Goal: Information Seeking & Learning: Learn about a topic

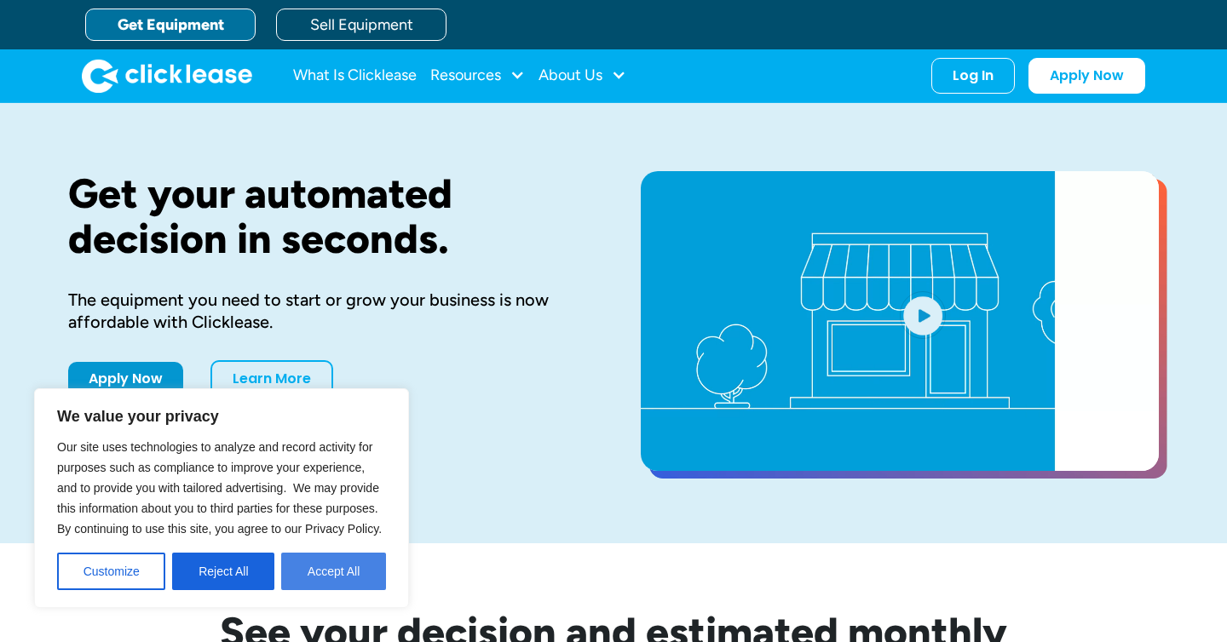
click at [359, 568] on button "Accept All" at bounding box center [333, 571] width 105 height 37
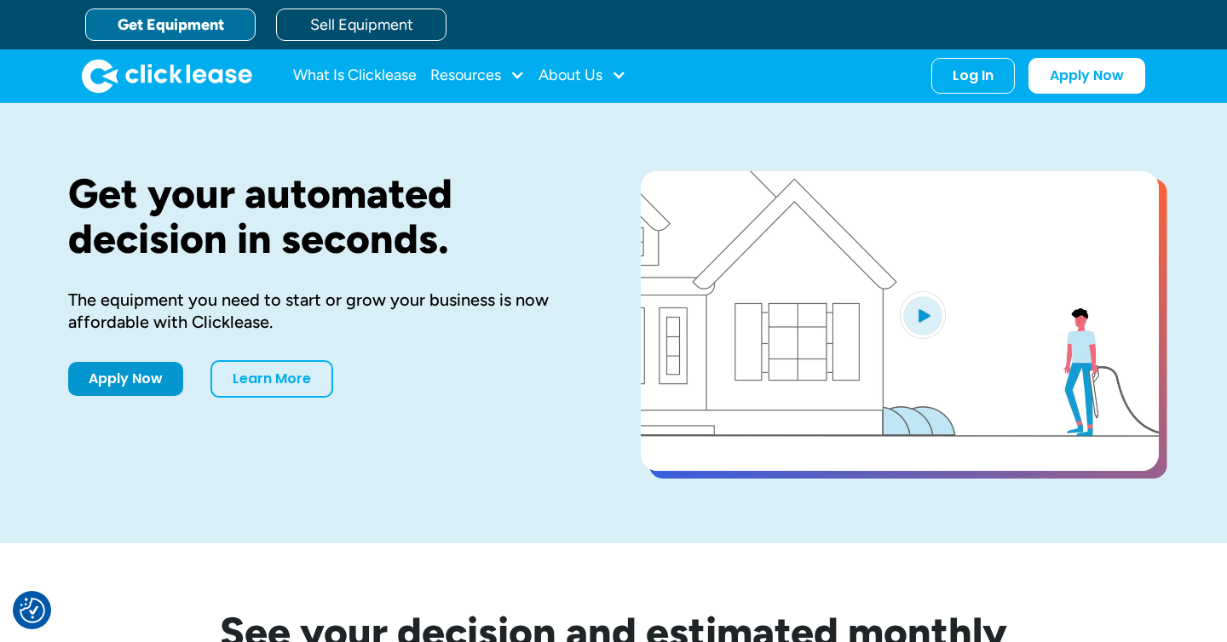
click at [924, 316] on img "open lightbox" at bounding box center [922, 315] width 46 height 48
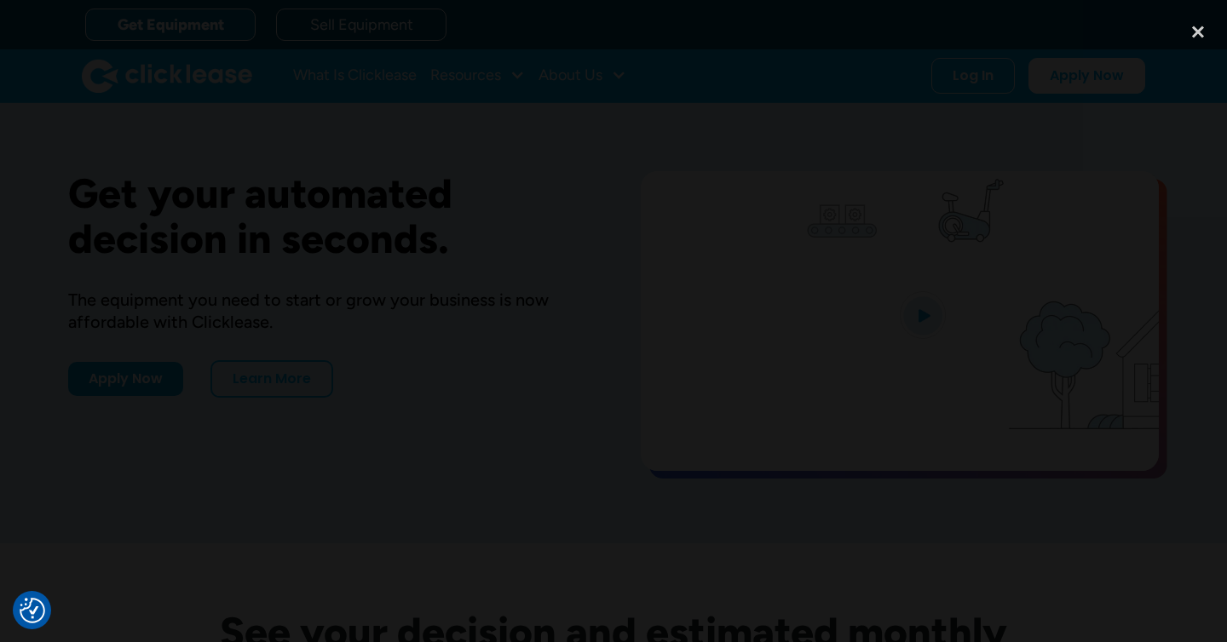
click at [1113, 424] on div at bounding box center [613, 321] width 1227 height 617
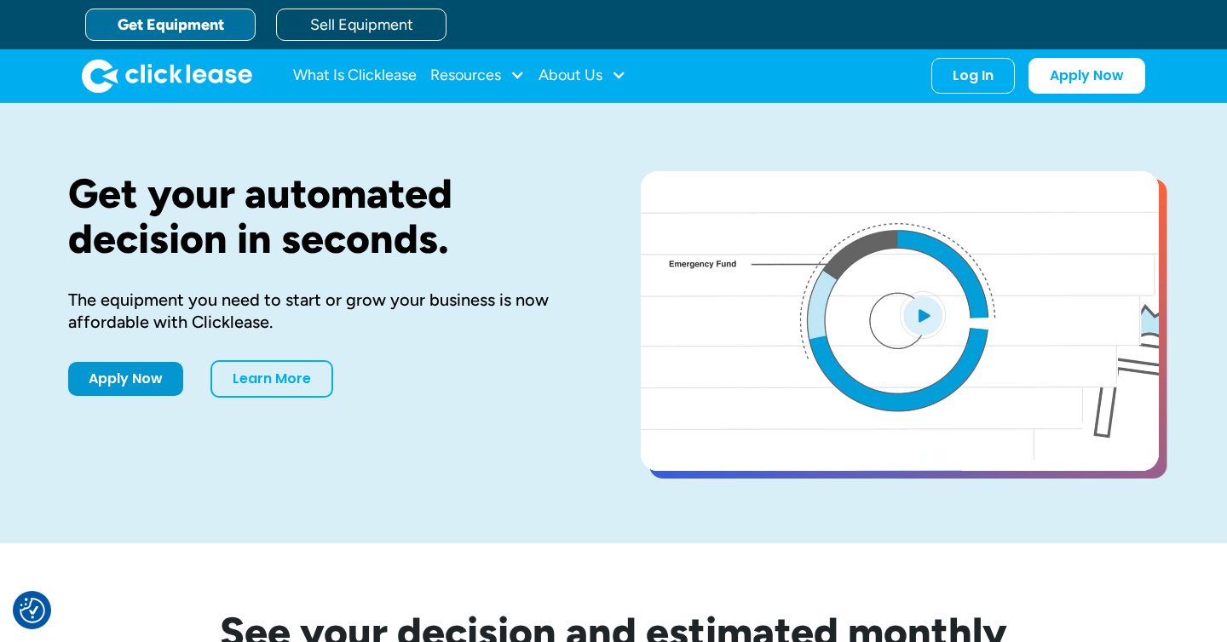
scroll to position [13, 0]
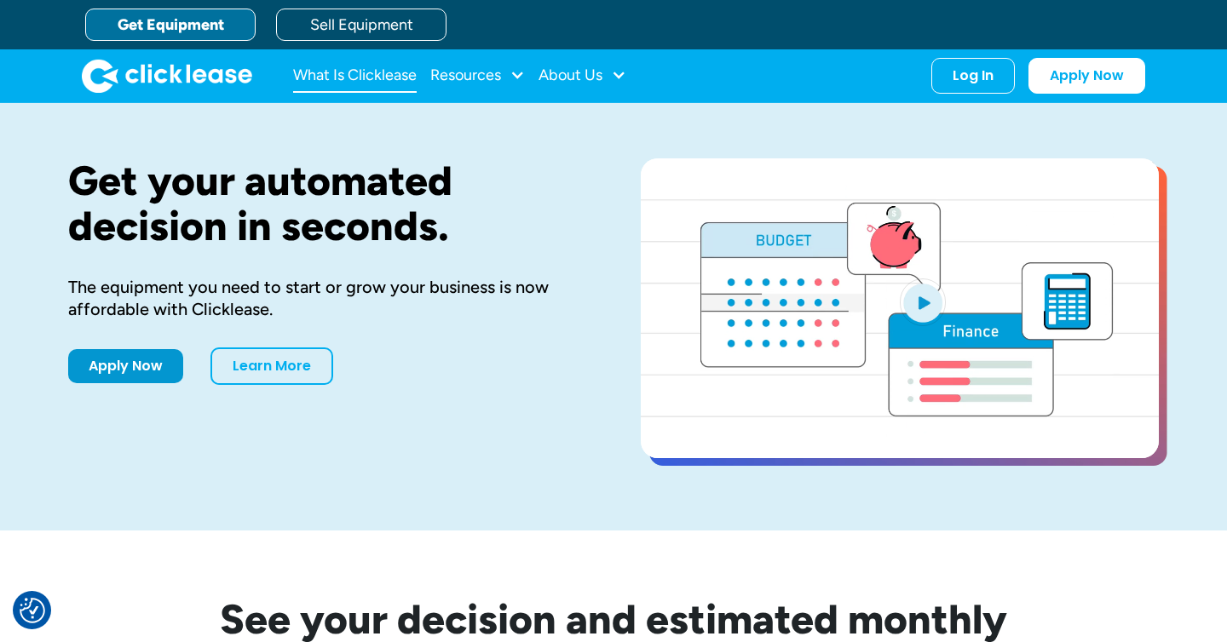
click at [371, 89] on link "What Is Clicklease" at bounding box center [355, 76] width 124 height 34
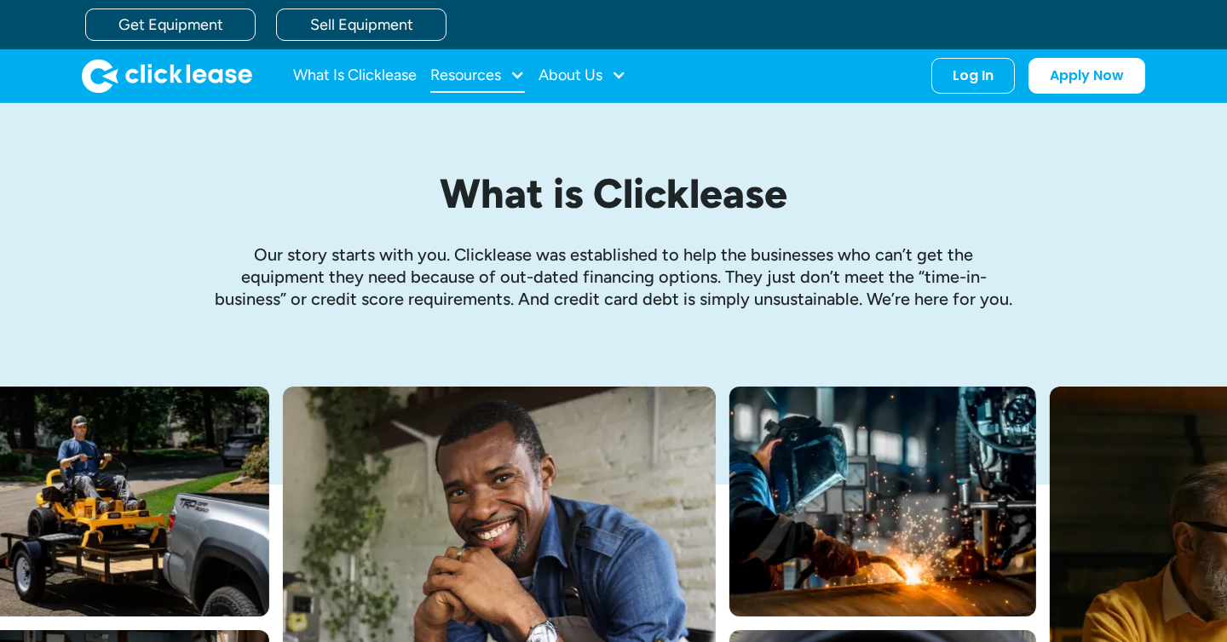
click at [493, 83] on div "Resources" at bounding box center [477, 76] width 95 height 34
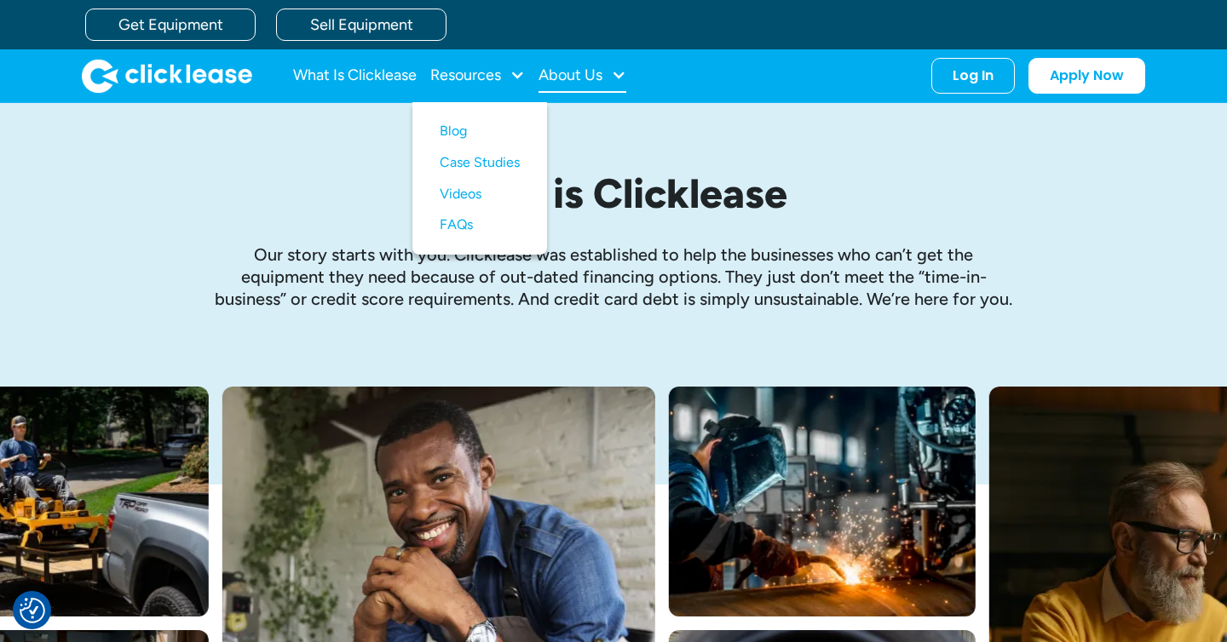
click at [581, 75] on div "About Us" at bounding box center [570, 75] width 64 height 0
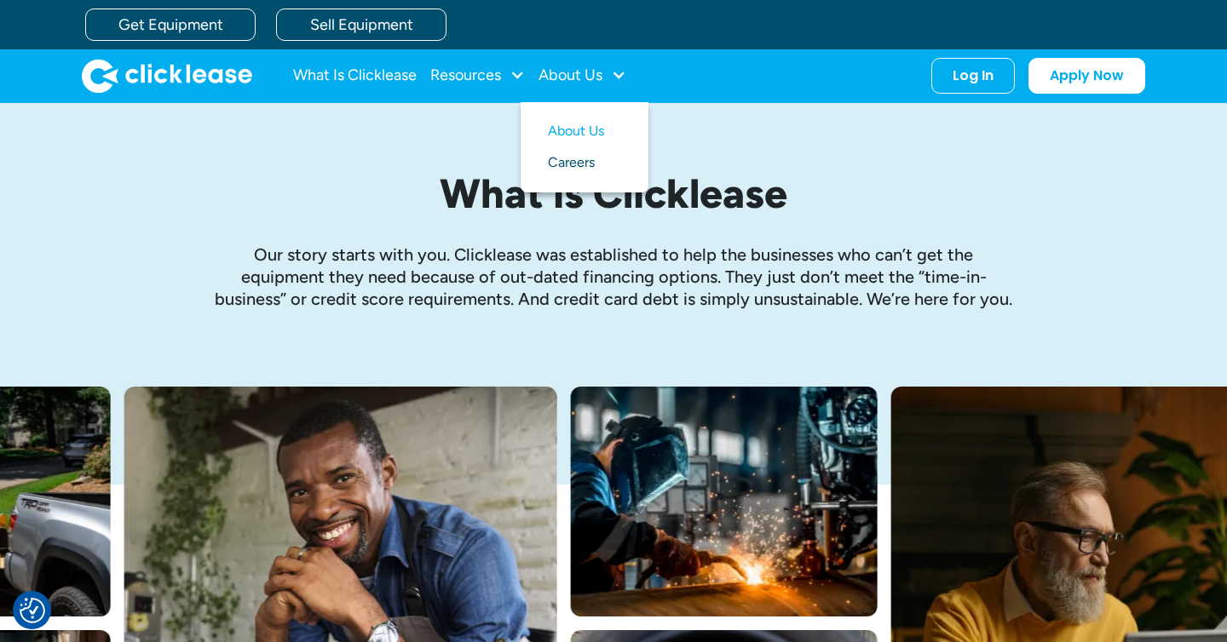
click at [566, 158] on link "Careers" at bounding box center [584, 163] width 73 height 32
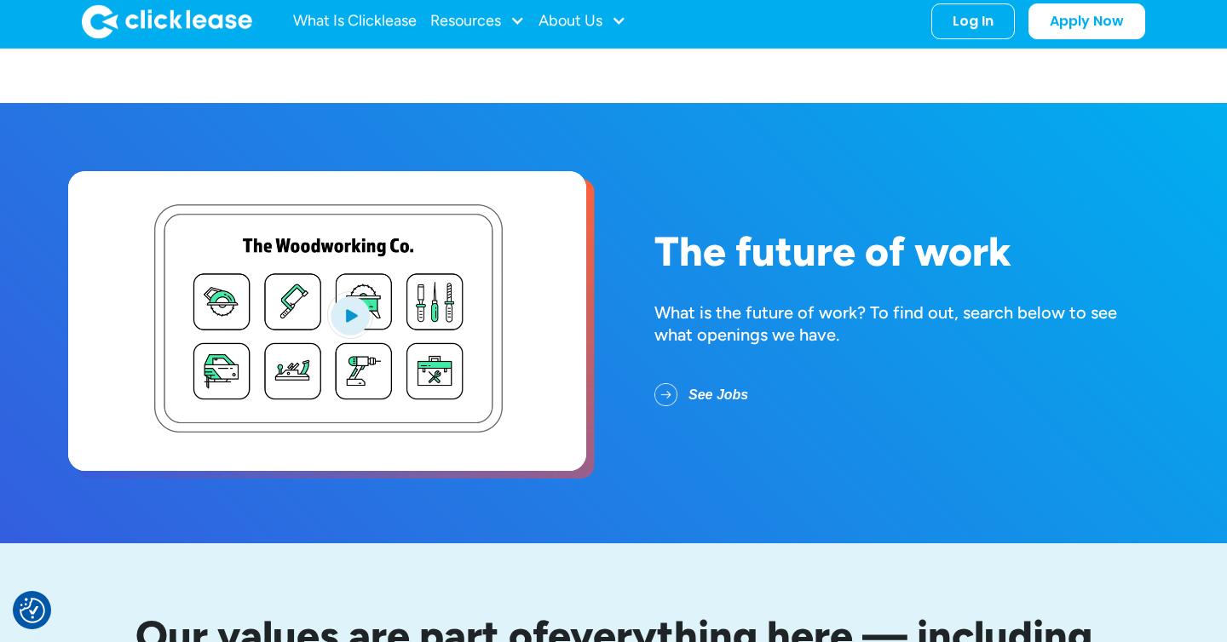
scroll to position [646, 0]
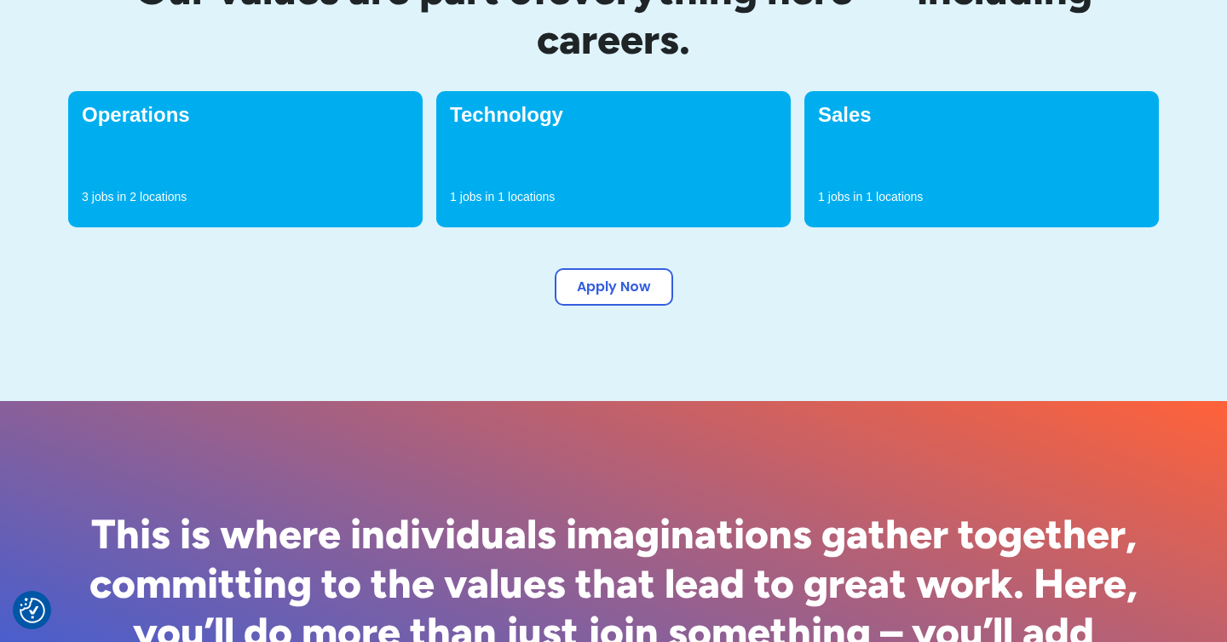
click at [270, 147] on div "Operations 3 jobs in 2 locations" at bounding box center [245, 159] width 354 height 136
click at [163, 122] on h4 "Operations" at bounding box center [245, 115] width 327 height 20
click at [635, 166] on div "Technology 1 jobs in 1 locations" at bounding box center [613, 159] width 354 height 136
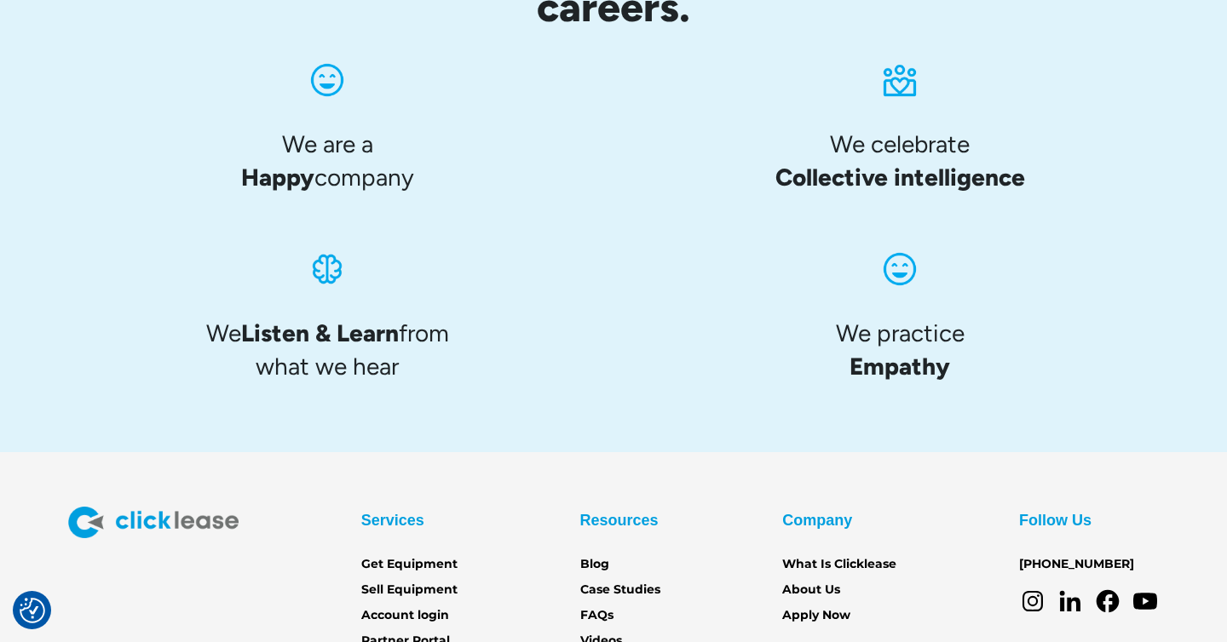
scroll to position [1801, 0]
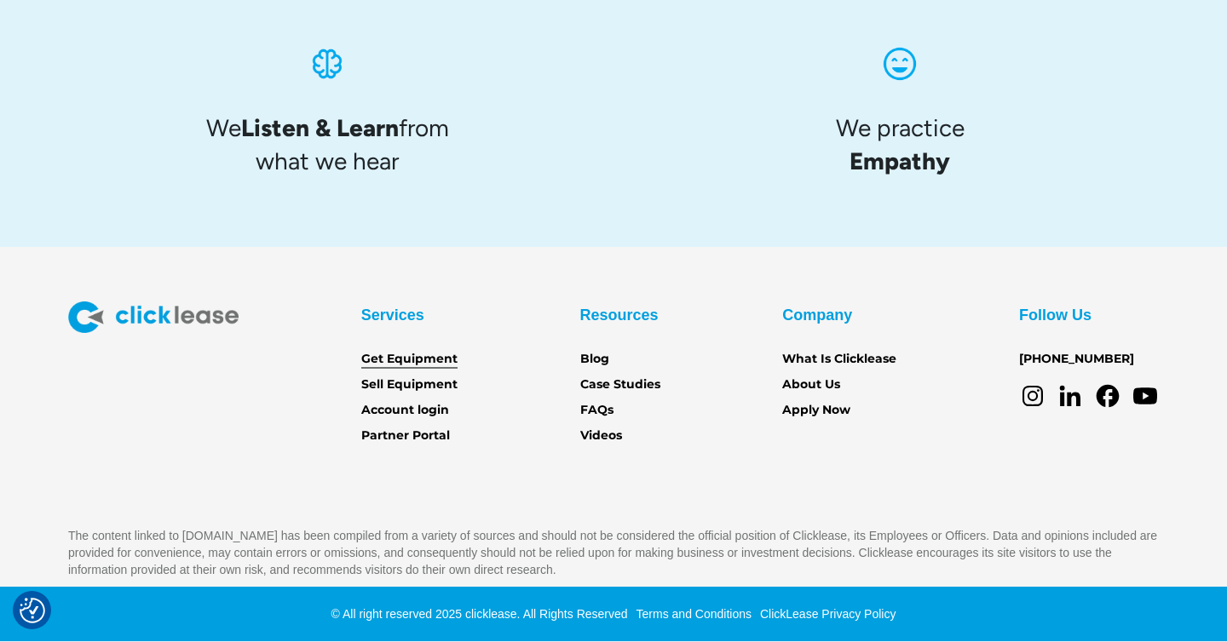
click at [423, 358] on link "Get Equipment" at bounding box center [409, 359] width 96 height 19
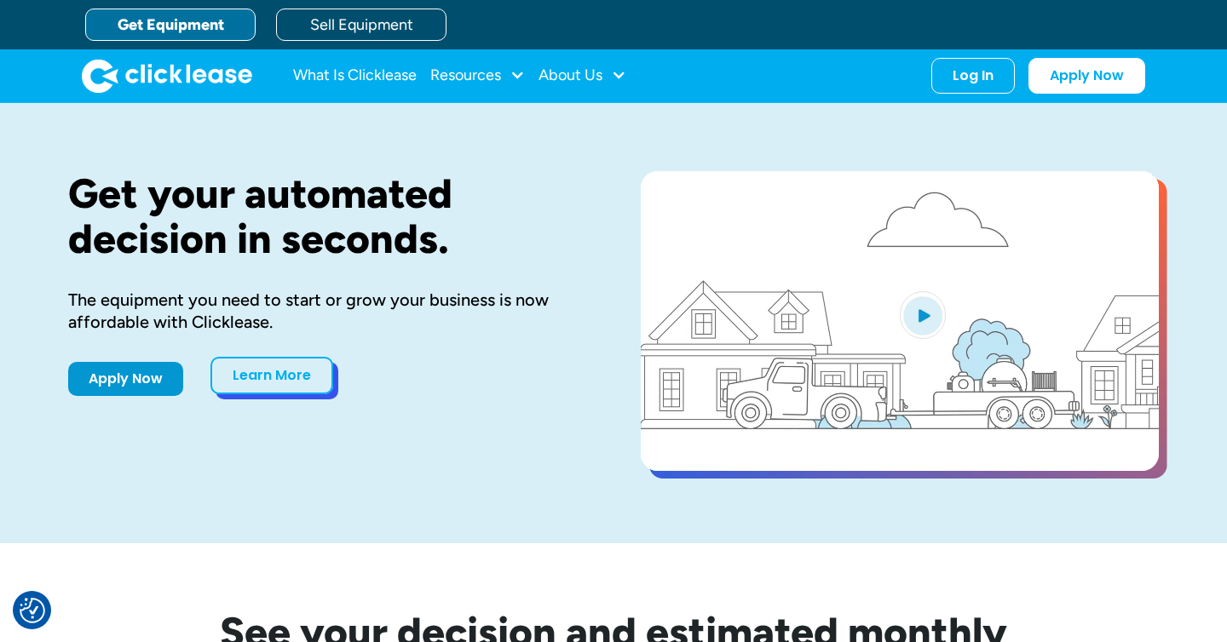
click at [314, 370] on link "Learn More" at bounding box center [271, 375] width 123 height 37
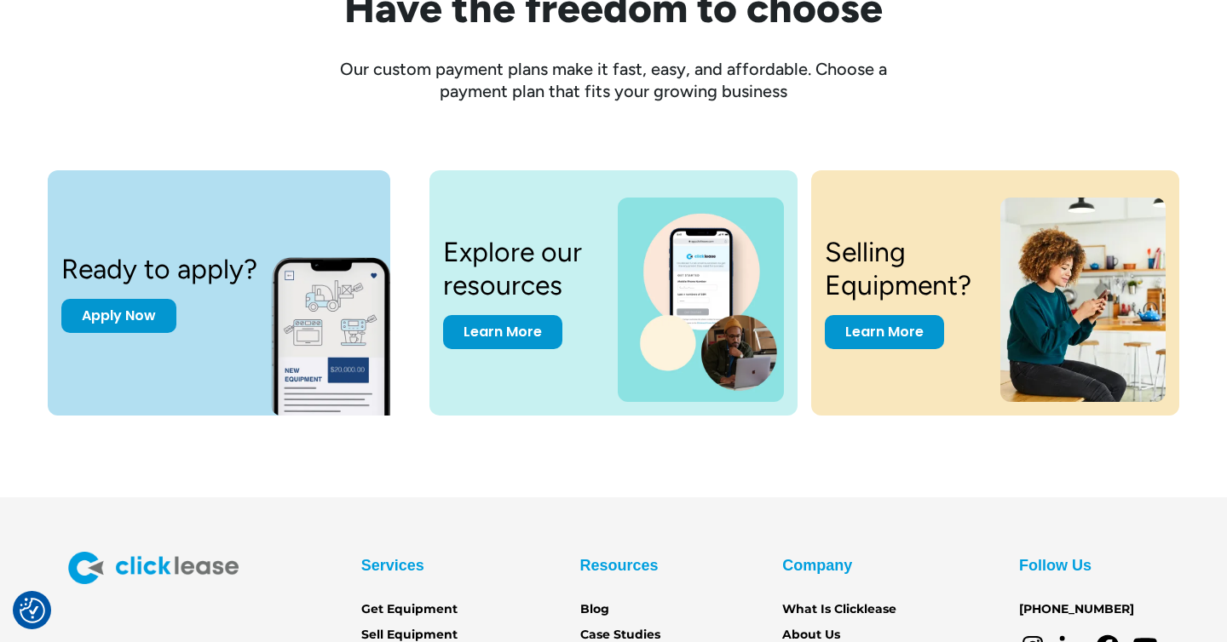
scroll to position [2426, 0]
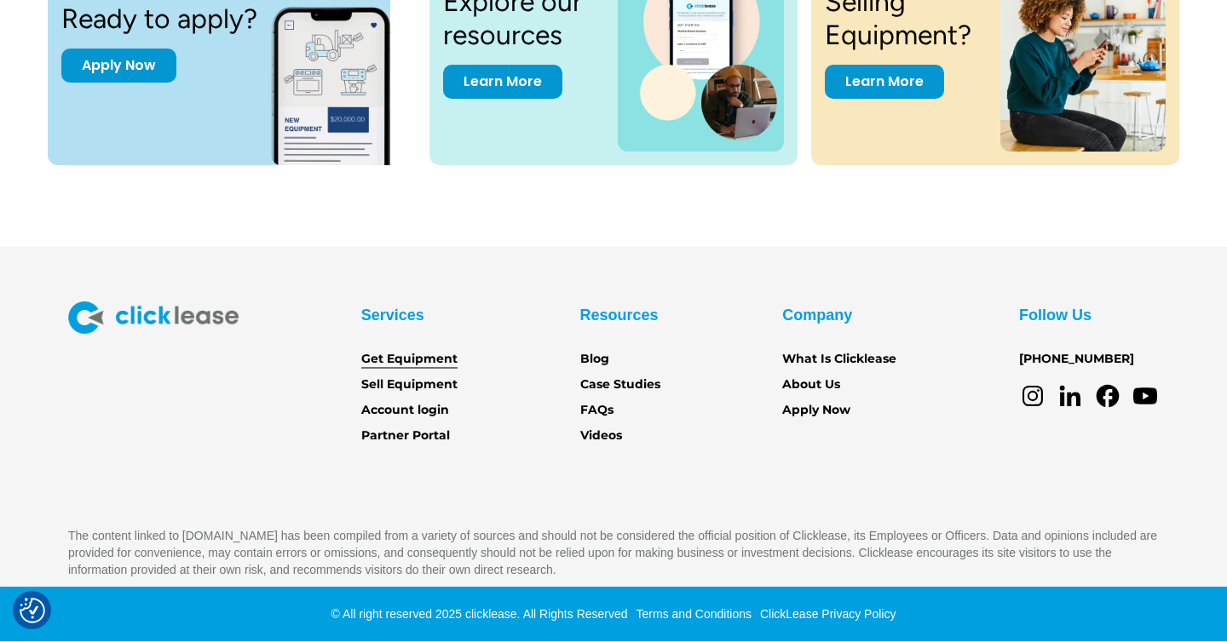
click at [437, 354] on link "Get Equipment" at bounding box center [409, 359] width 96 height 19
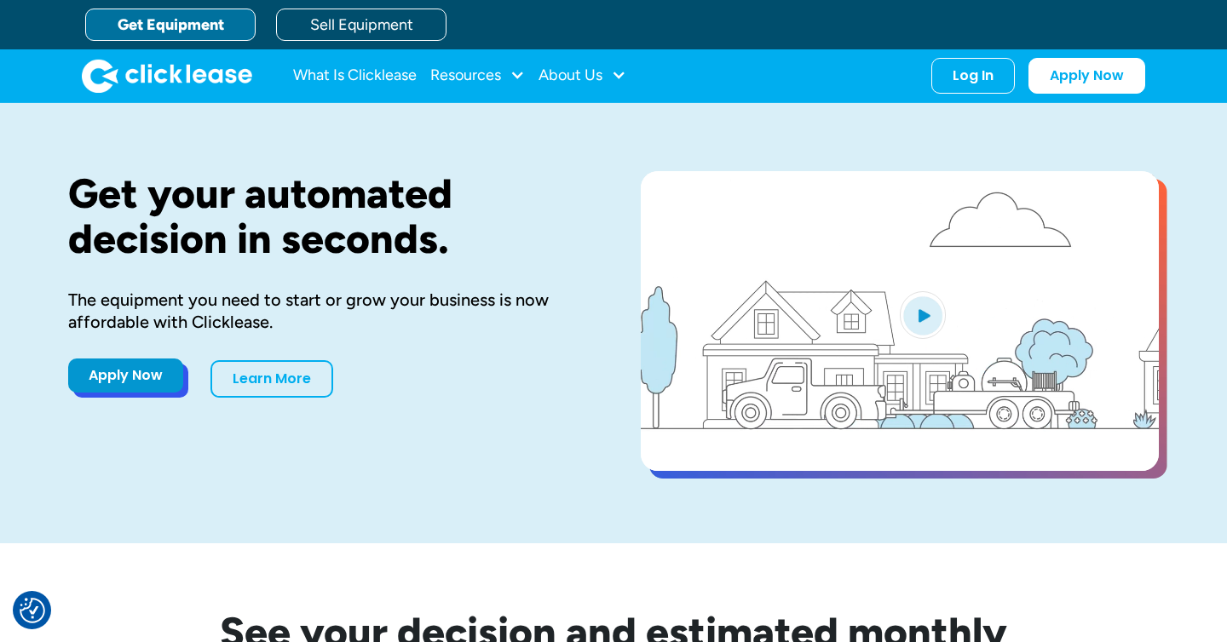
click at [143, 387] on link "Apply Now" at bounding box center [125, 376] width 115 height 34
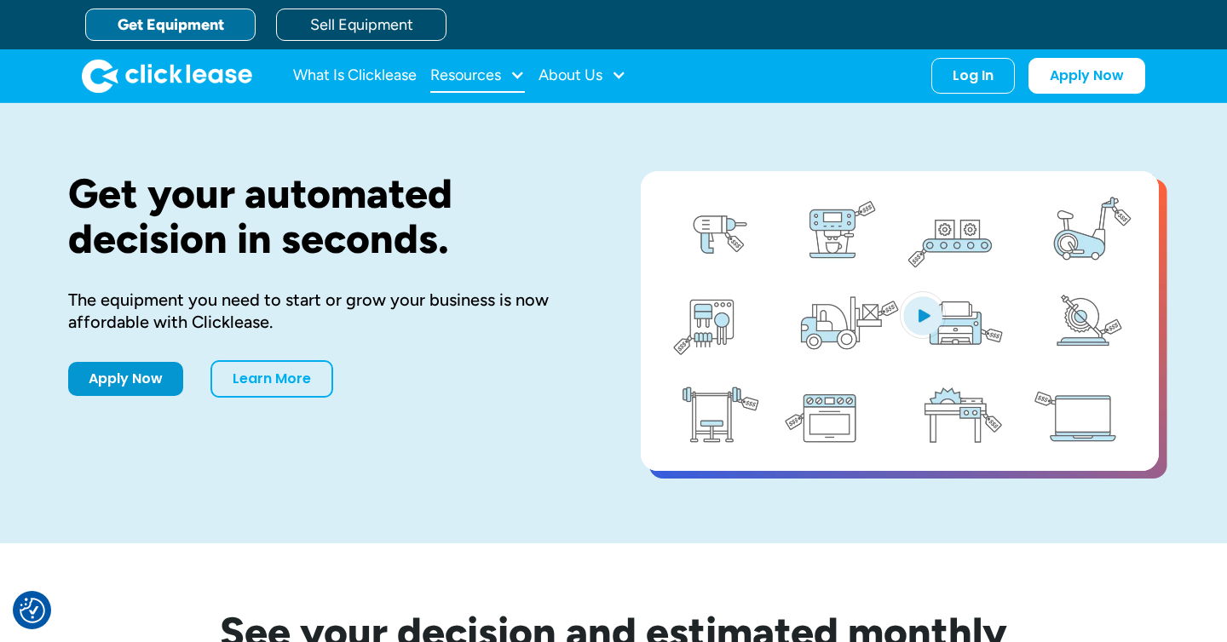
click at [482, 62] on div "Resources" at bounding box center [477, 76] width 95 height 34
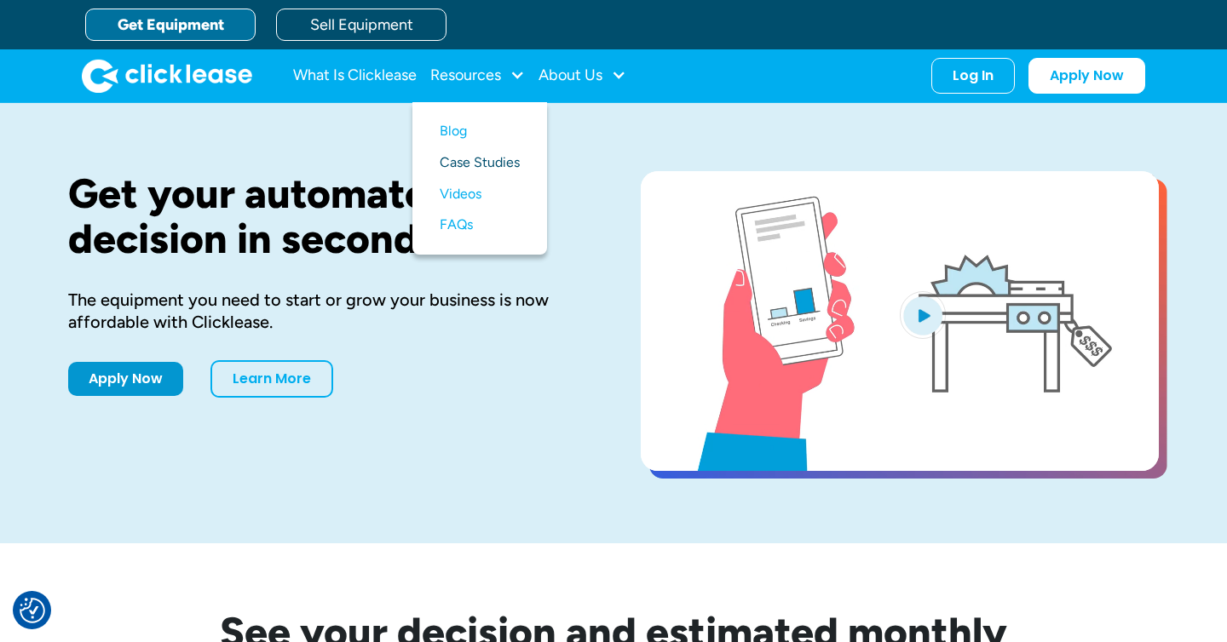
click at [447, 168] on link "Case Studies" at bounding box center [479, 163] width 80 height 32
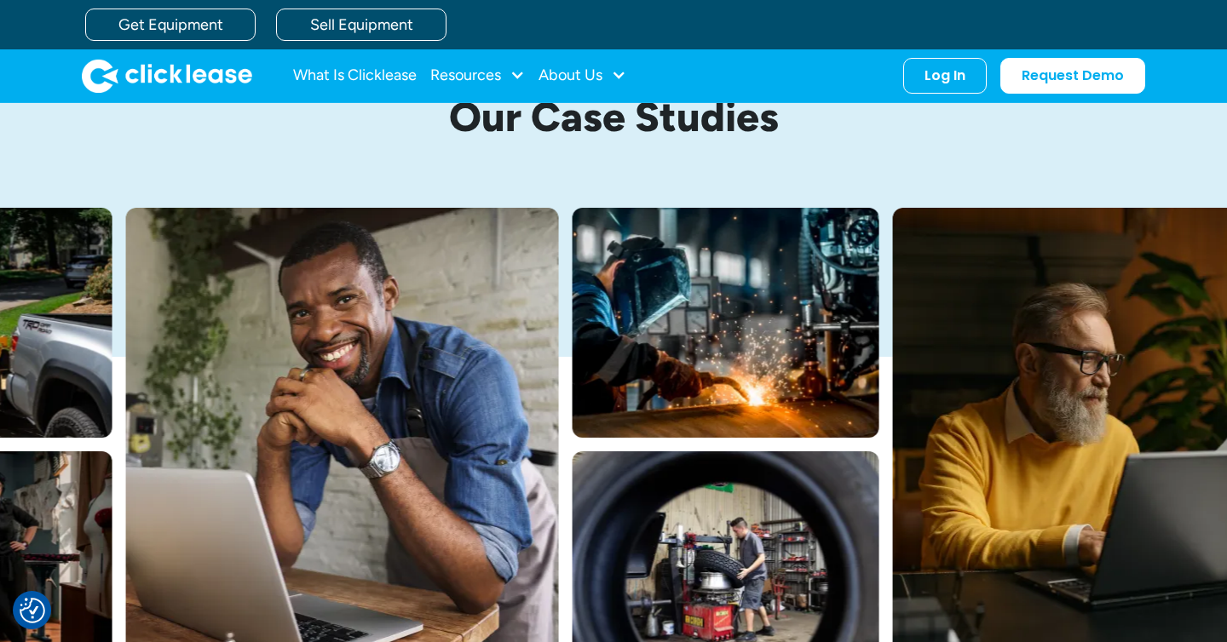
scroll to position [71, 0]
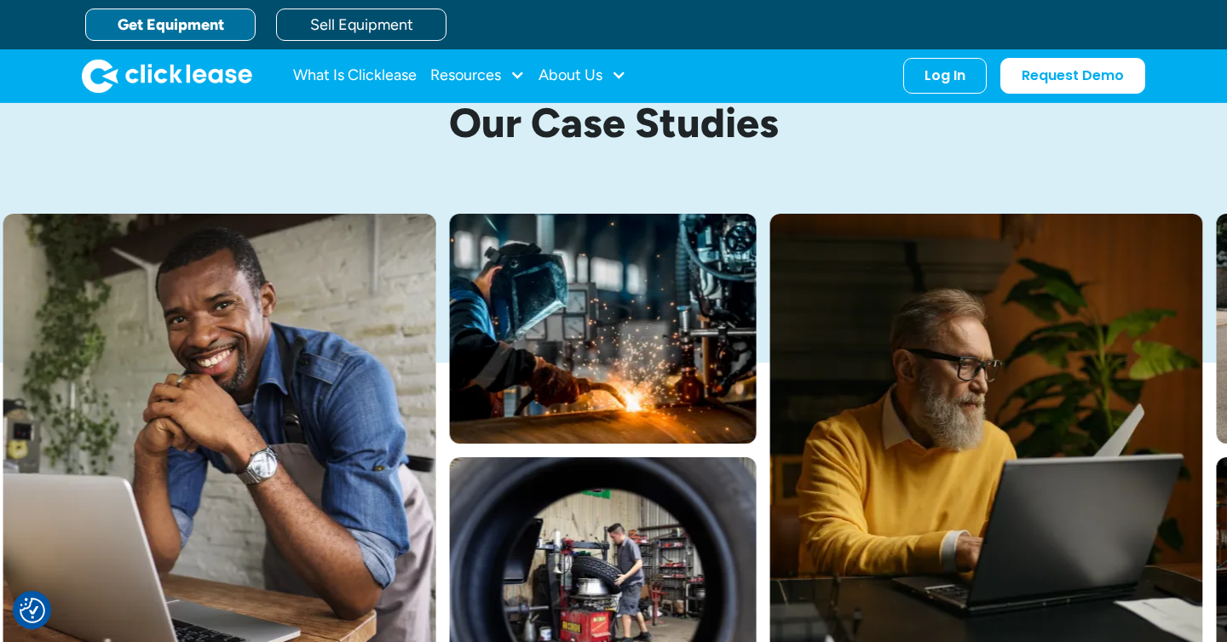
click at [192, 30] on link "Get Equipment" at bounding box center [170, 25] width 170 height 32
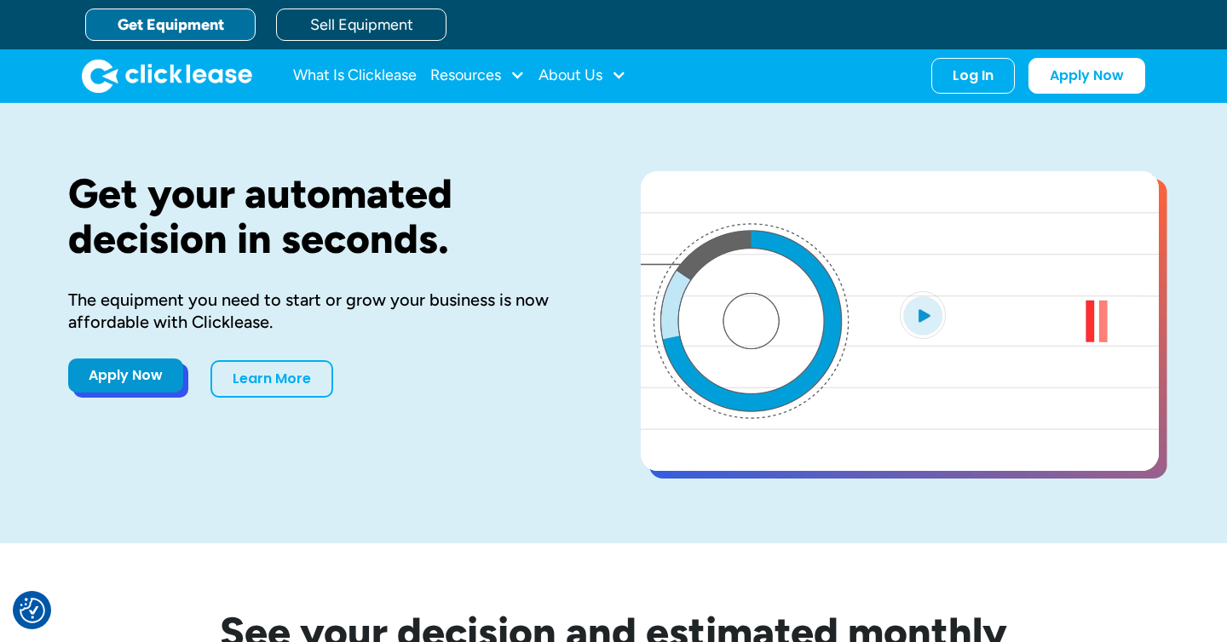
click at [127, 389] on link "Apply Now" at bounding box center [125, 376] width 115 height 34
